Goal: Task Accomplishment & Management: Manage account settings

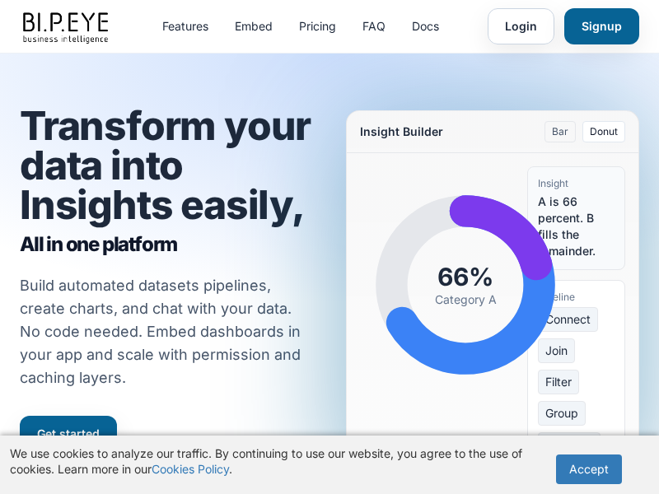
click at [521, 26] on link "Login" at bounding box center [521, 26] width 67 height 36
